Goal: Task Accomplishment & Management: Manage account settings

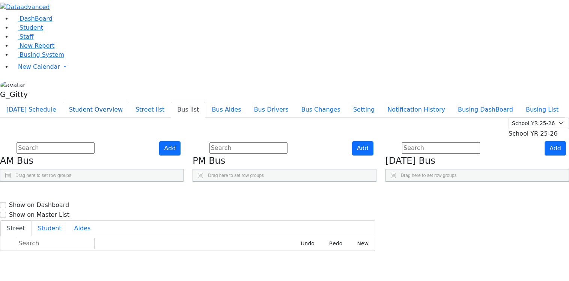
click at [129, 102] on button "Student Overview" at bounding box center [96, 110] width 66 height 16
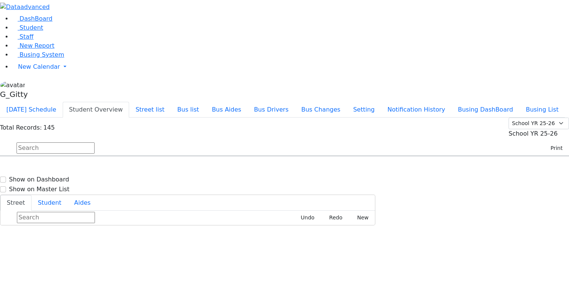
click at [95, 142] on input "text" at bounding box center [56, 147] width 78 height 11
type input "herma"
click at [60, 177] on h6 "4/1/2010 8452742279" at bounding box center [32, 180] width 55 height 7
select select
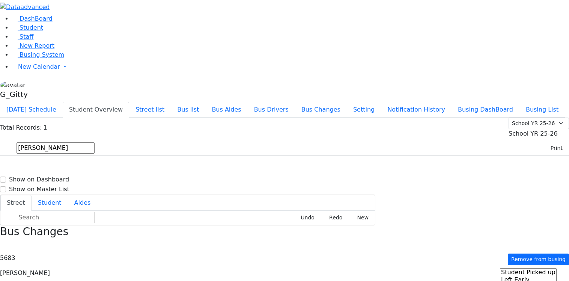
click at [60, 177] on h6 "4/1/2010 8452742279" at bounding box center [32, 180] width 55 height 7
select select
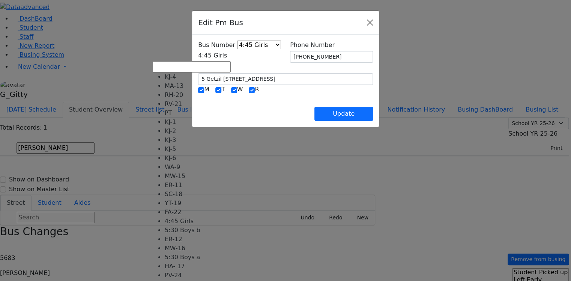
scroll to position [68, 0]
click at [227, 55] on span at bounding box center [227, 55] width 0 height 7
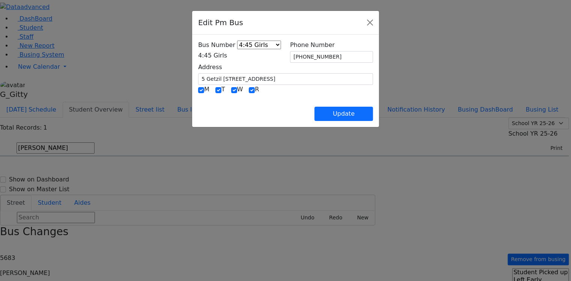
click at [379, 26] on div "Edit Pm Bus" at bounding box center [285, 23] width 187 height 24
click at [376, 24] on button "Close" at bounding box center [370, 23] width 12 height 12
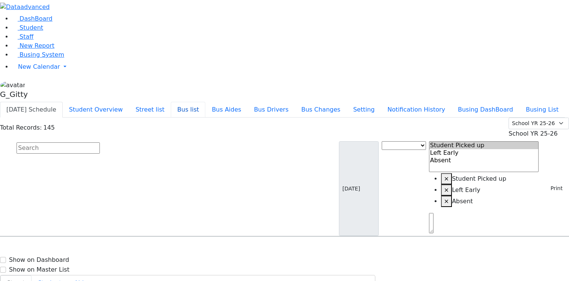
click at [205, 102] on button "Bus list" at bounding box center [188, 110] width 35 height 16
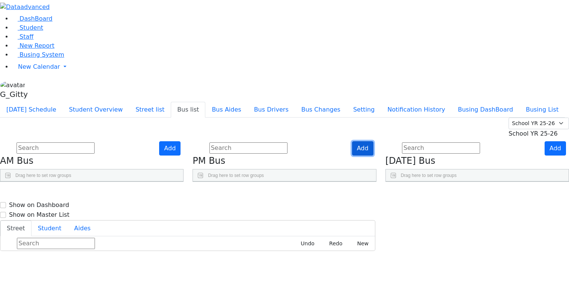
click at [373, 141] on button "Add" at bounding box center [362, 148] width 21 height 14
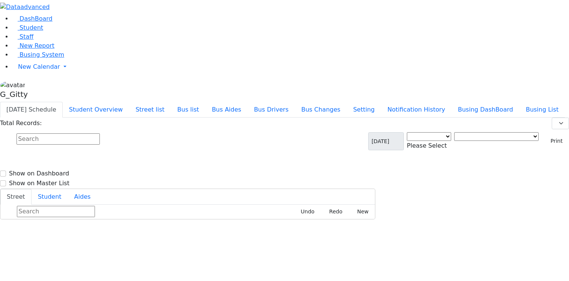
select select "3"
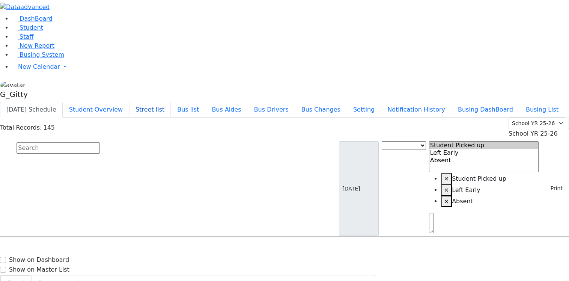
click at [171, 102] on button "Street list" at bounding box center [150, 110] width 42 height 16
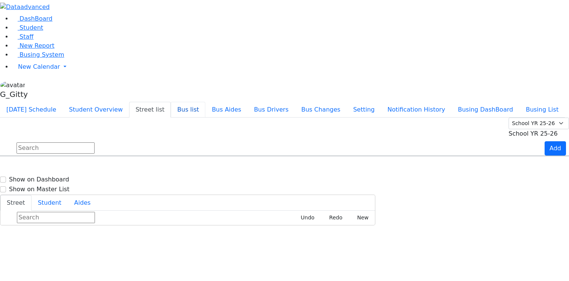
click at [205, 102] on button "Bus list" at bounding box center [188, 110] width 35 height 16
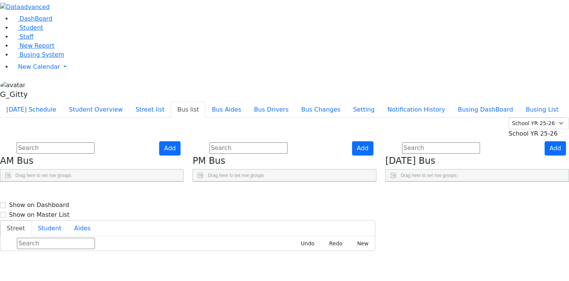
scroll to position [11, 0]
click at [274, 102] on ul "[DATE] Schedule Student Overview Street list Bus list Bus Aides Bus Drivers Bus…" at bounding box center [282, 110] width 565 height 16
click at [129, 102] on button "Student Overview" at bounding box center [96, 110] width 66 height 16
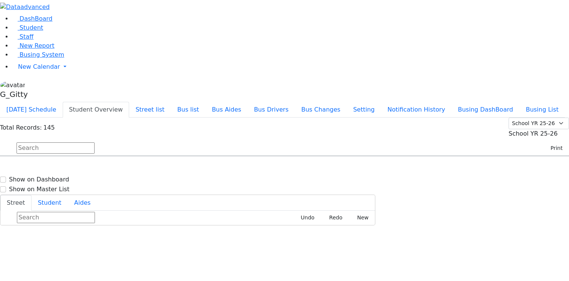
click at [95, 142] on input "text" at bounding box center [56, 147] width 78 height 11
type input "herm"
click at [60, 178] on span "8452742279" at bounding box center [42, 181] width 35 height 6
select select
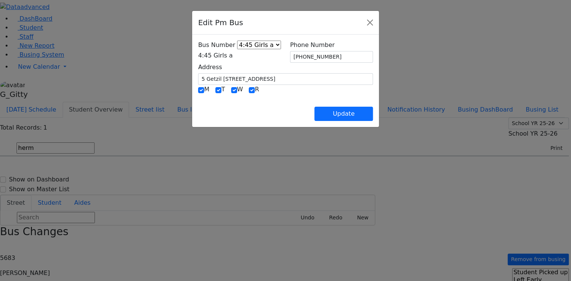
click at [233, 55] on b at bounding box center [233, 55] width 0 height 7
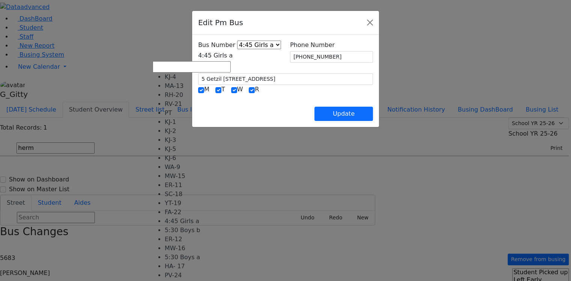
scroll to position [74, 0]
select select "462"
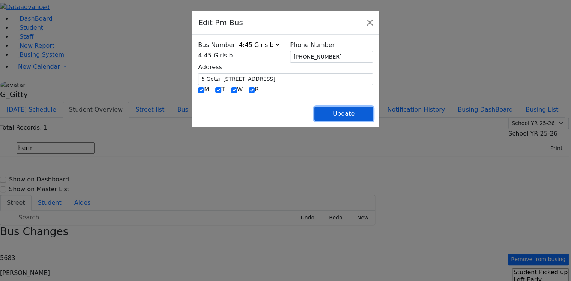
click at [373, 117] on button "Update" at bounding box center [343, 114] width 59 height 14
select select
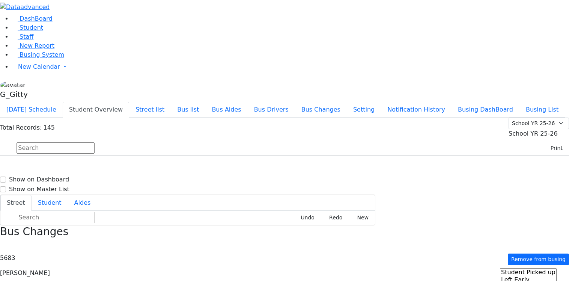
click at [95, 142] on input "text" at bounding box center [56, 147] width 78 height 11
type input "[PERSON_NAME]"
click at [78, 187] on div "[PERSON_NAME] [DATE] 8457837922" at bounding box center [39, 196] width 78 height 19
select select
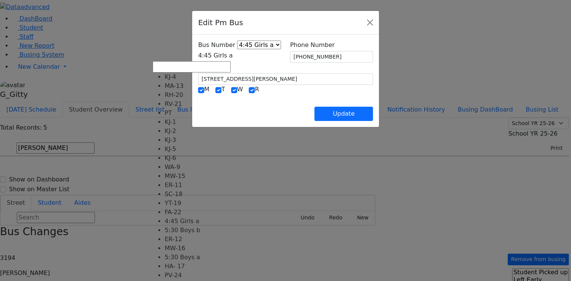
click at [233, 56] on b at bounding box center [233, 55] width 0 height 7
select select "462"
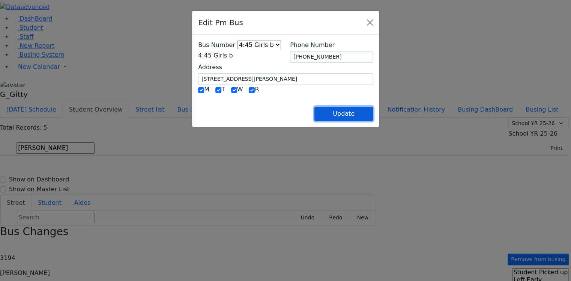
click at [373, 114] on button "Update" at bounding box center [343, 114] width 59 height 14
select select
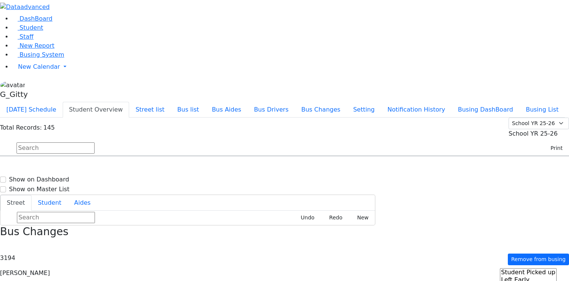
drag, startPoint x: 126, startPoint y: 68, endPoint x: 136, endPoint y: 73, distance: 11.6
click at [95, 142] on input "text" at bounding box center [56, 147] width 78 height 11
type input "mande"
click at [60, 177] on h6 "[DATE] 8457830193" at bounding box center [32, 180] width 55 height 7
select select
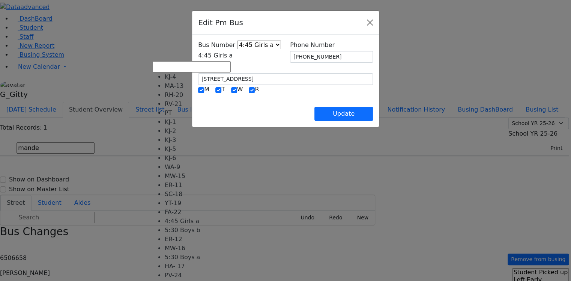
click at [233, 57] on span at bounding box center [233, 55] width 0 height 7
select select "462"
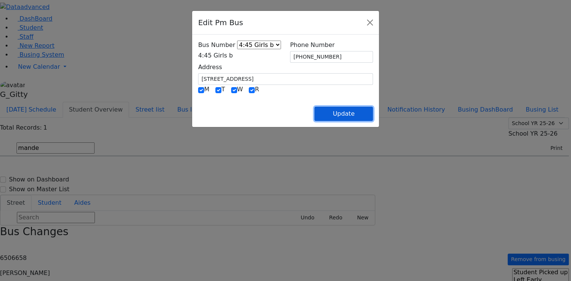
click at [373, 111] on button "Update" at bounding box center [343, 114] width 59 height 14
select select
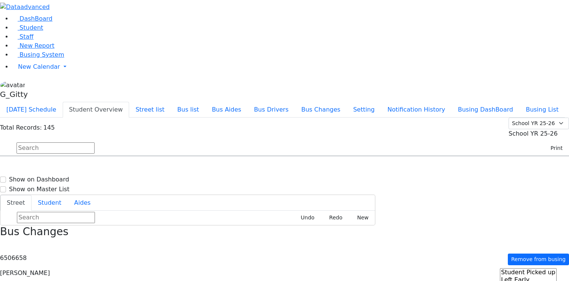
click at [95, 142] on input "text" at bounding box center [56, 147] width 78 height 11
type input "gree"
click at [157, 187] on div "[STREET_ADDRESS]" at bounding box center [117, 196] width 79 height 19
select select
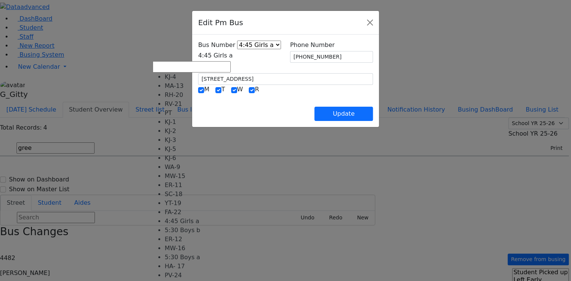
drag, startPoint x: 279, startPoint y: 56, endPoint x: 269, endPoint y: 60, distance: 11.2
click at [233, 55] on span at bounding box center [233, 55] width 0 height 7
select select "462"
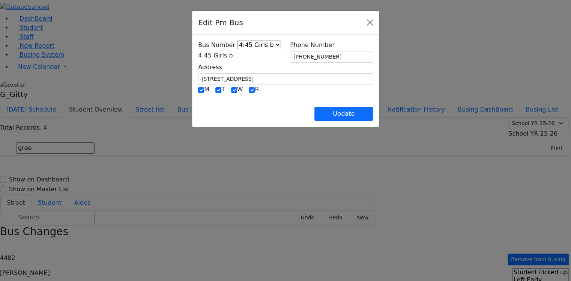
click at [379, 123] on div "Bus Number KJ-4 MA-13 RH-20 RV-21 PT KJ-1 KJ-2 KJ-3 KJ-5 KJ-6 WA-9 MW-15 ER-11 …" at bounding box center [285, 81] width 187 height 92
drag, startPoint x: 386, startPoint y: 119, endPoint x: 384, endPoint y: 114, distance: 4.7
click at [373, 114] on button "Update" at bounding box center [343, 114] width 59 height 14
select select
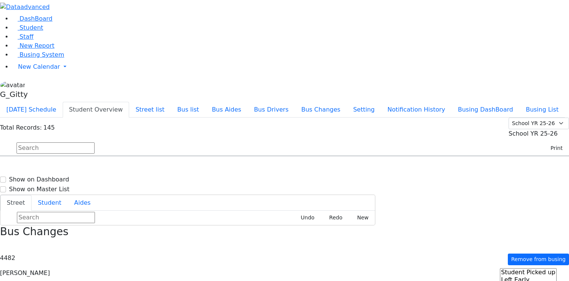
click at [95, 142] on input "text" at bounding box center [56, 147] width 78 height 11
type input "[PERSON_NAME]"
click at [60, 167] on h6 "[PERSON_NAME]" at bounding box center [32, 170] width 55 height 7
select select
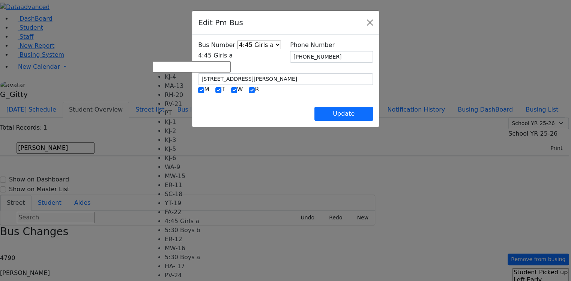
click at [233, 57] on span at bounding box center [233, 55] width 0 height 7
select select "462"
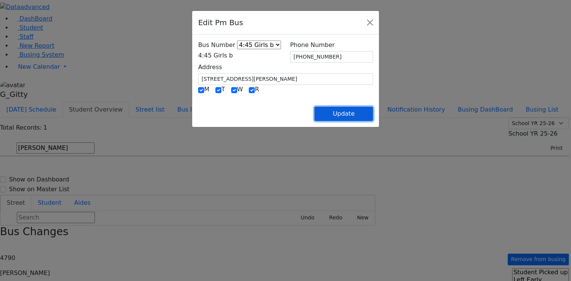
click at [373, 117] on button "Update" at bounding box center [343, 114] width 59 height 14
select select
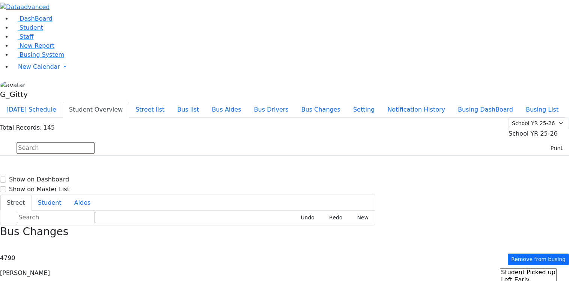
click at [95, 142] on input "text" at bounding box center [56, 147] width 78 height 11
type input "[PERSON_NAME]"
click at [157, 168] on div "[STREET_ADDRESS]" at bounding box center [117, 177] width 79 height 19
select select
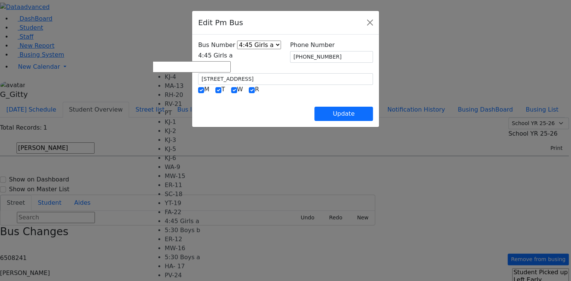
click at [233, 56] on b at bounding box center [233, 55] width 0 height 7
select select "462"
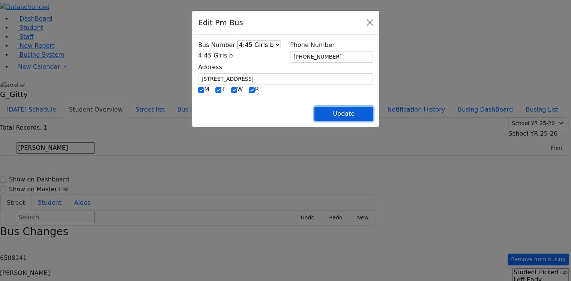
click at [373, 116] on button "Update" at bounding box center [343, 114] width 59 height 14
select select
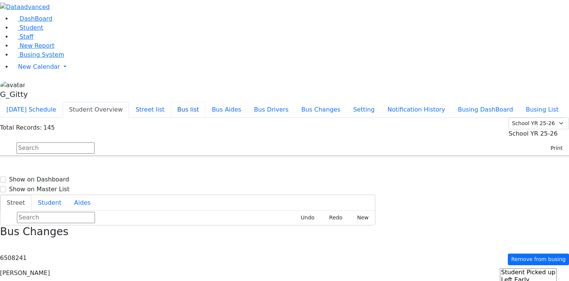
click at [205, 102] on button "Bus list" at bounding box center [188, 110] width 35 height 16
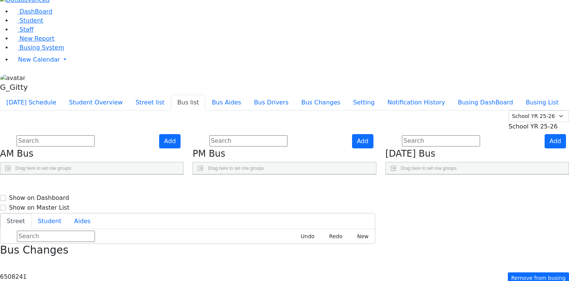
scroll to position [11, 0]
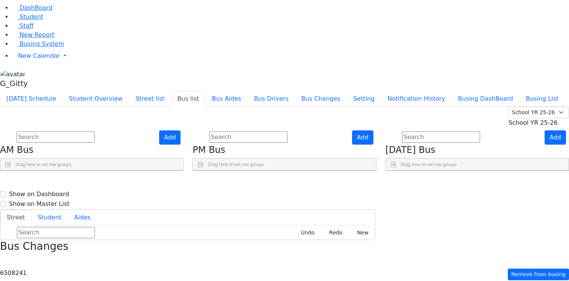
select select
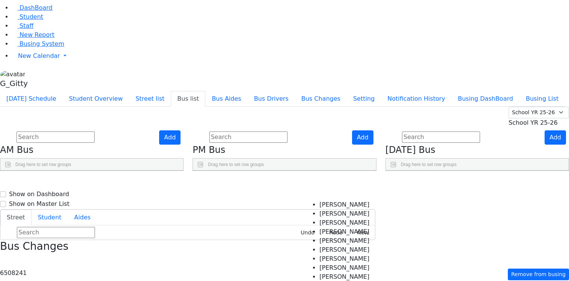
select select
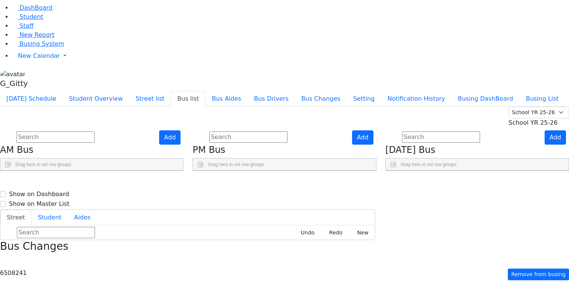
select select
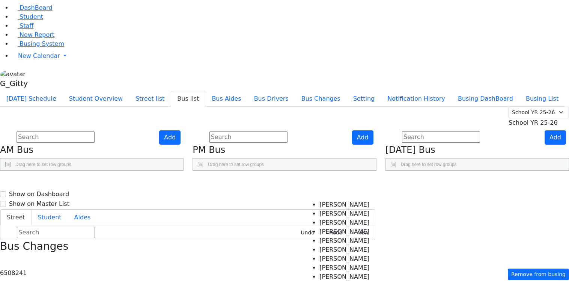
checkbox input "true"
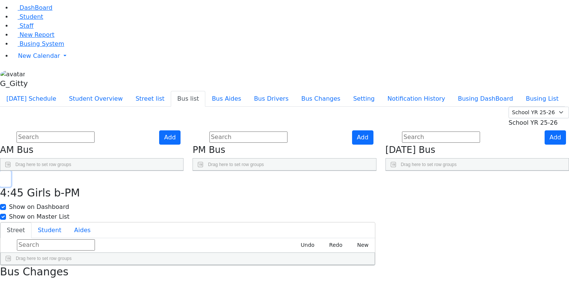
click at [11, 171] on button "button" at bounding box center [5, 179] width 11 height 16
select select
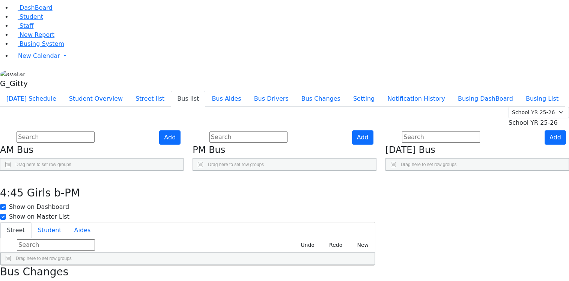
select select
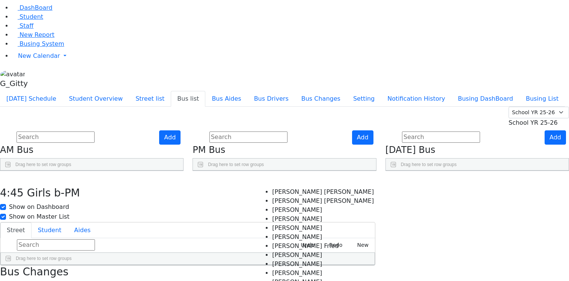
scroll to position [30, 0]
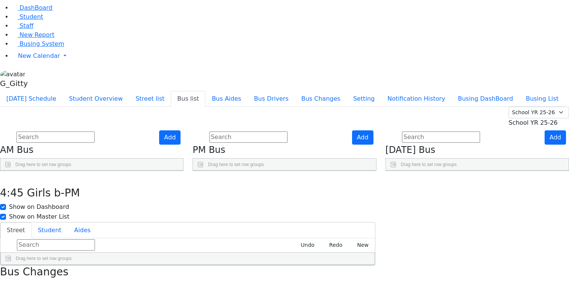
select select
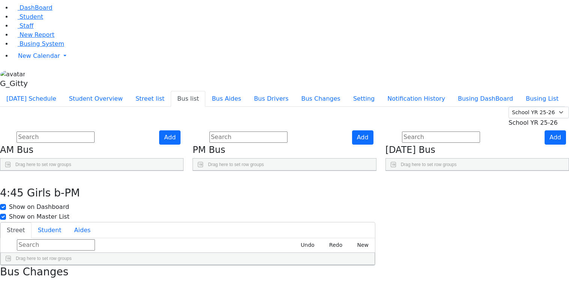
select select "[PERSON_NAME]"
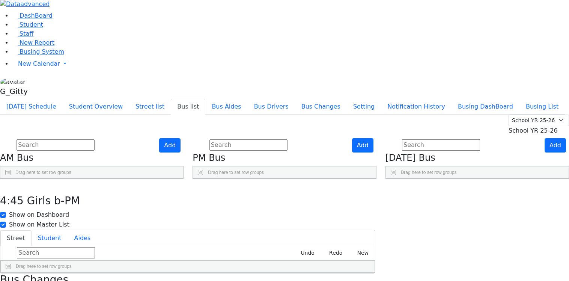
scroll to position [0, 0]
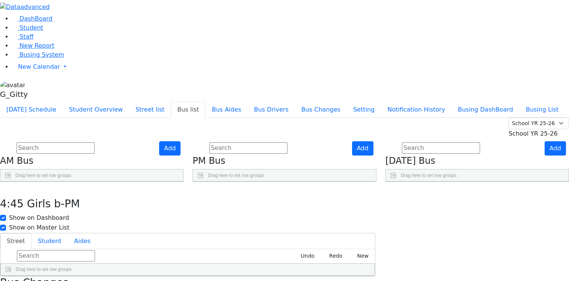
click at [100, 102] on div "[DATE] Schedule Student Overview Street list Bus list Bus Aides Bus Drivers Bus…" at bounding box center [284, 110] width 569 height 16
click at [519, 102] on button "Busing List" at bounding box center [541, 110] width 45 height 16
